Goal: Browse casually: Explore the website without a specific task or goal

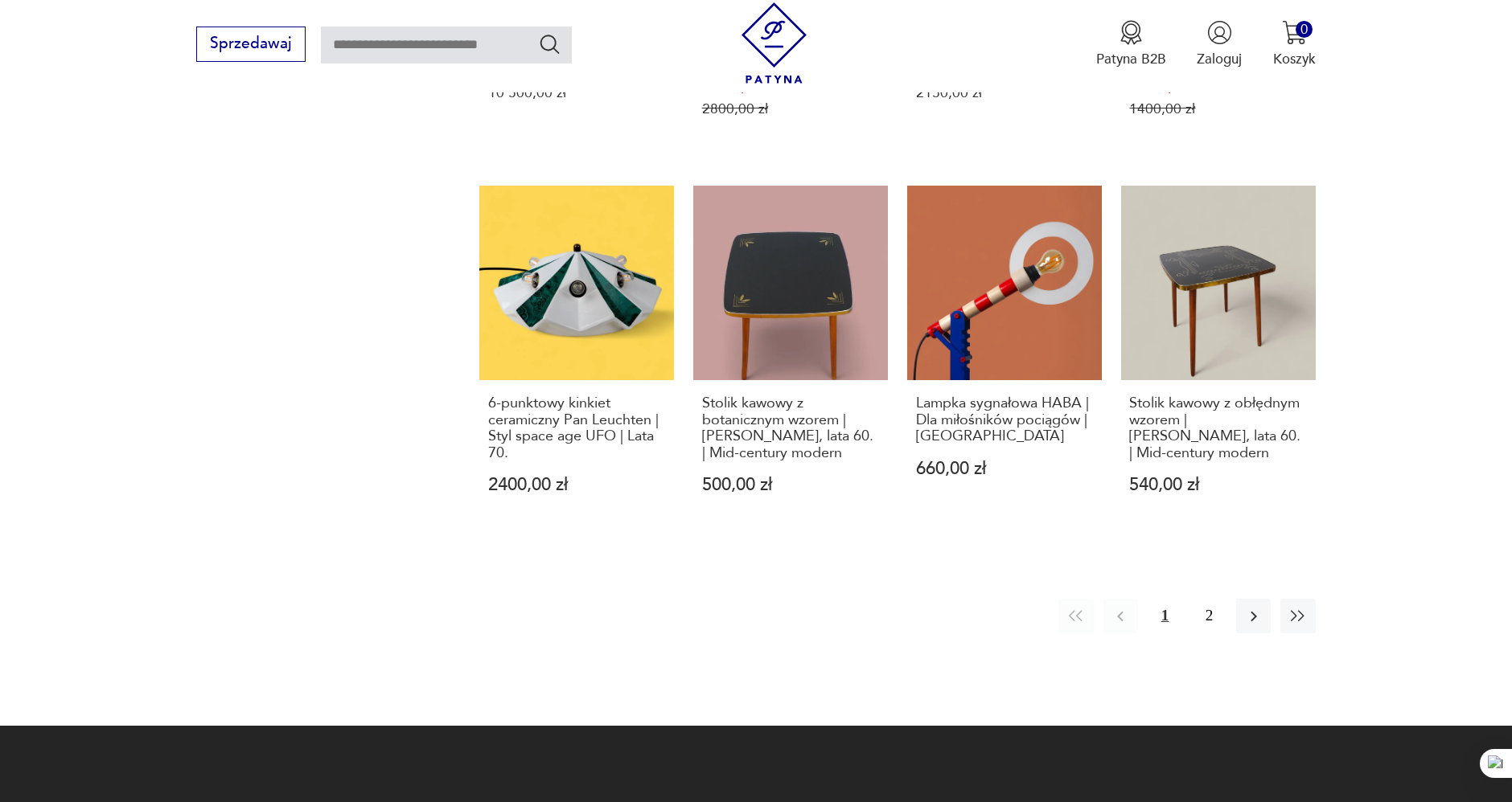
scroll to position [2150, 0]
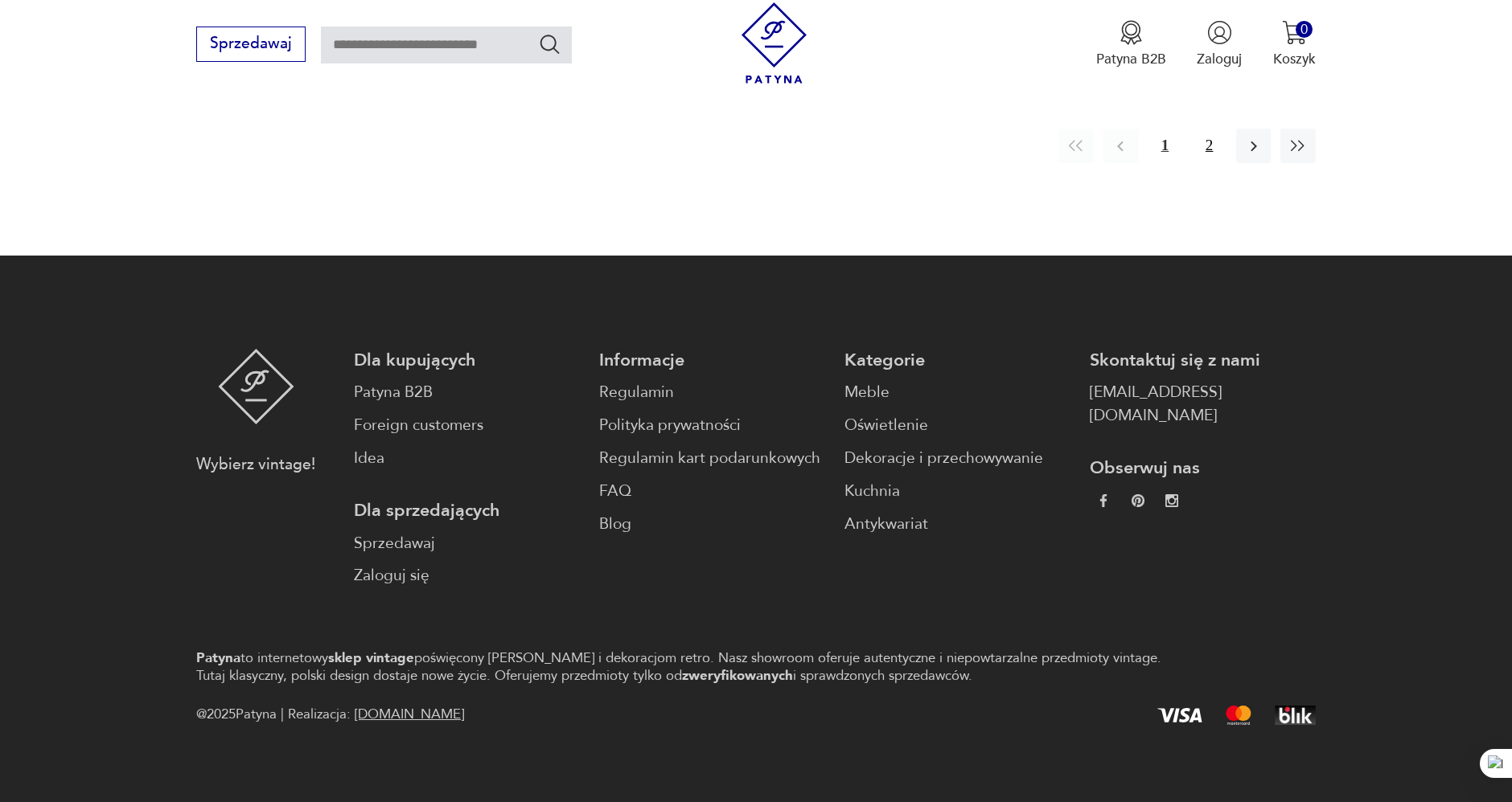
click at [1211, 129] on button "2" at bounding box center [1209, 146] width 35 height 35
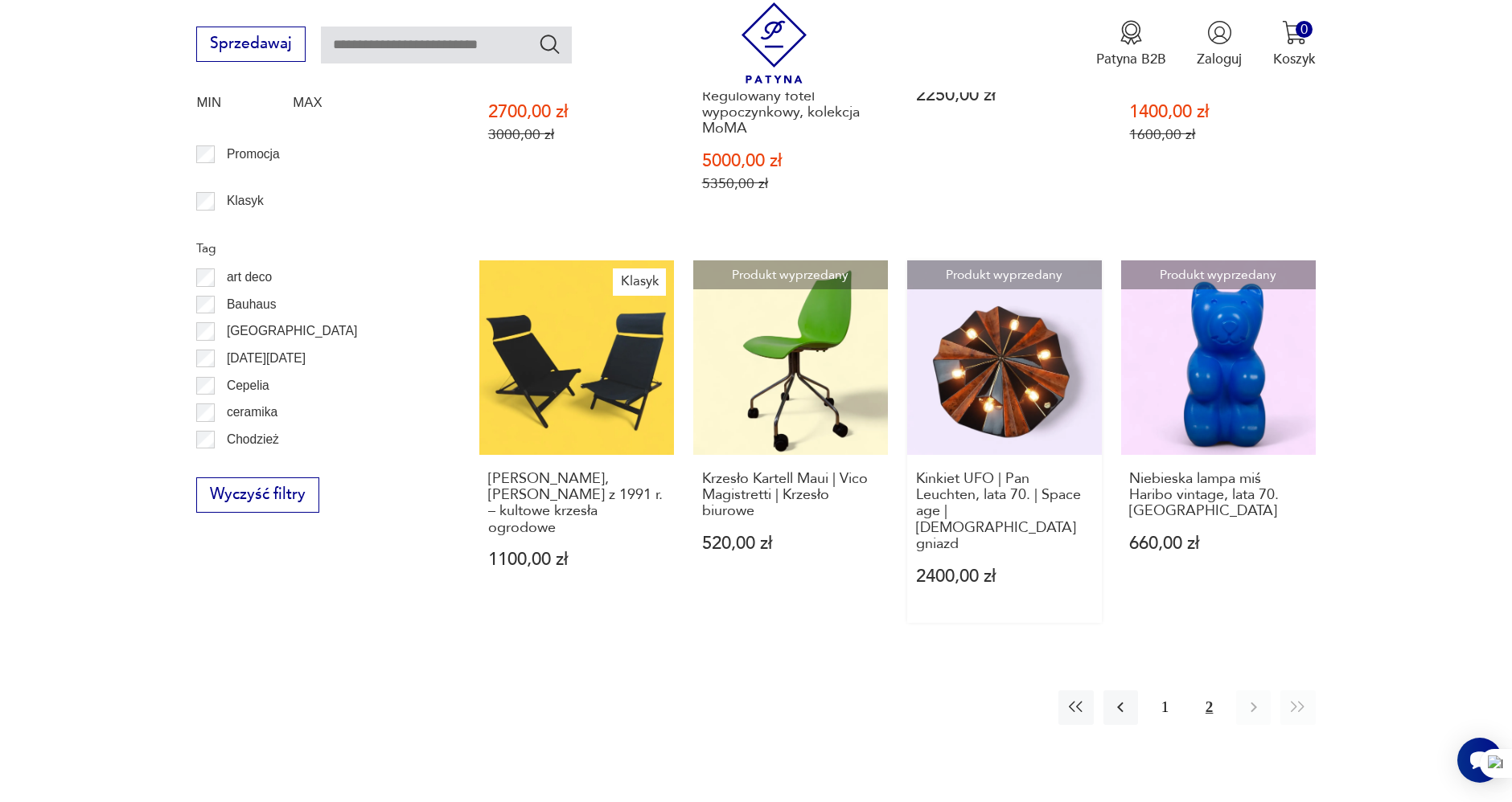
click at [1008, 379] on link "Produkt wyprzedany Kinkiet UFO | Pan Leuchten, lata 70. | Space age | [DEMOGRAP…" at bounding box center [1004, 441] width 195 height 362
